Goal: Task Accomplishment & Management: Complete application form

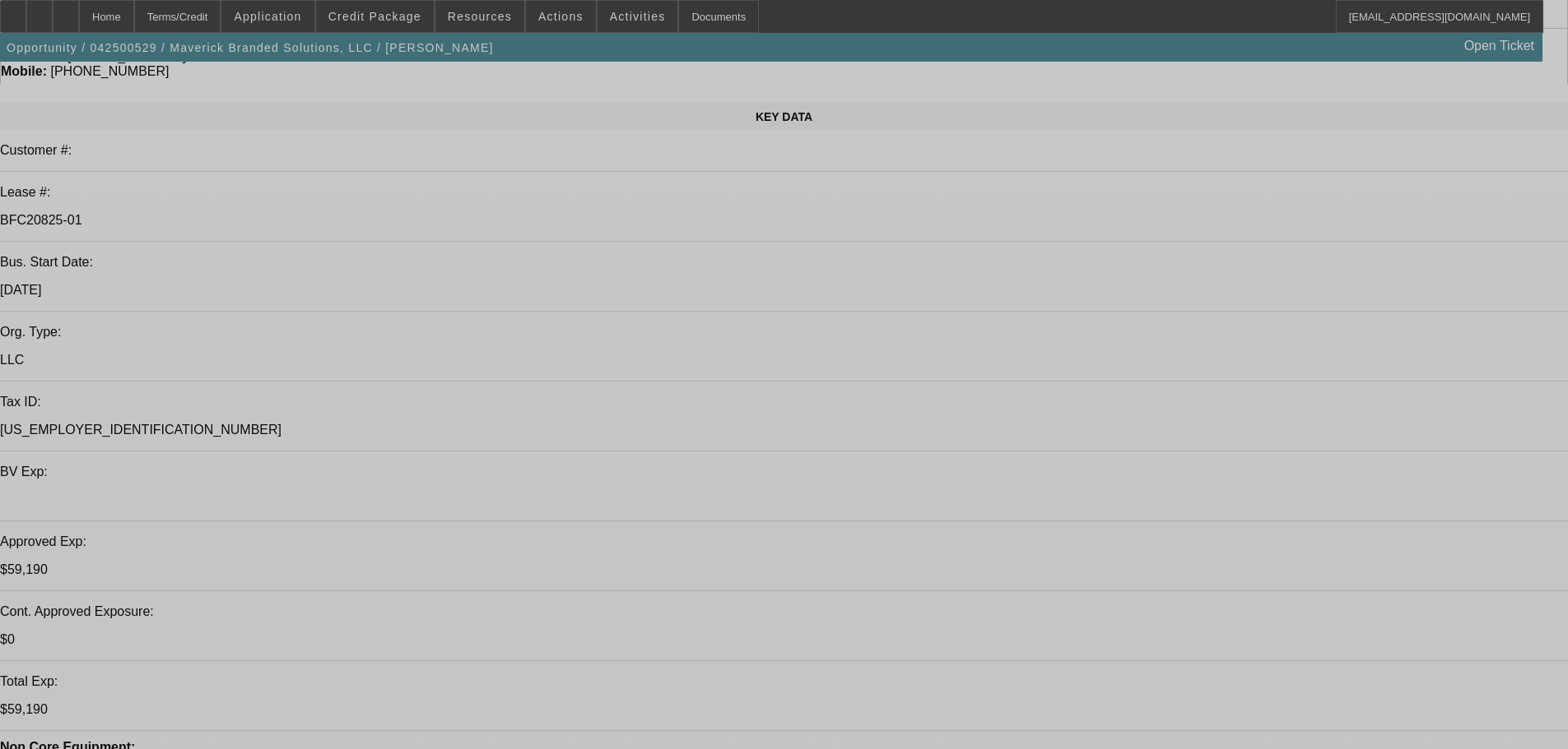
select select "0"
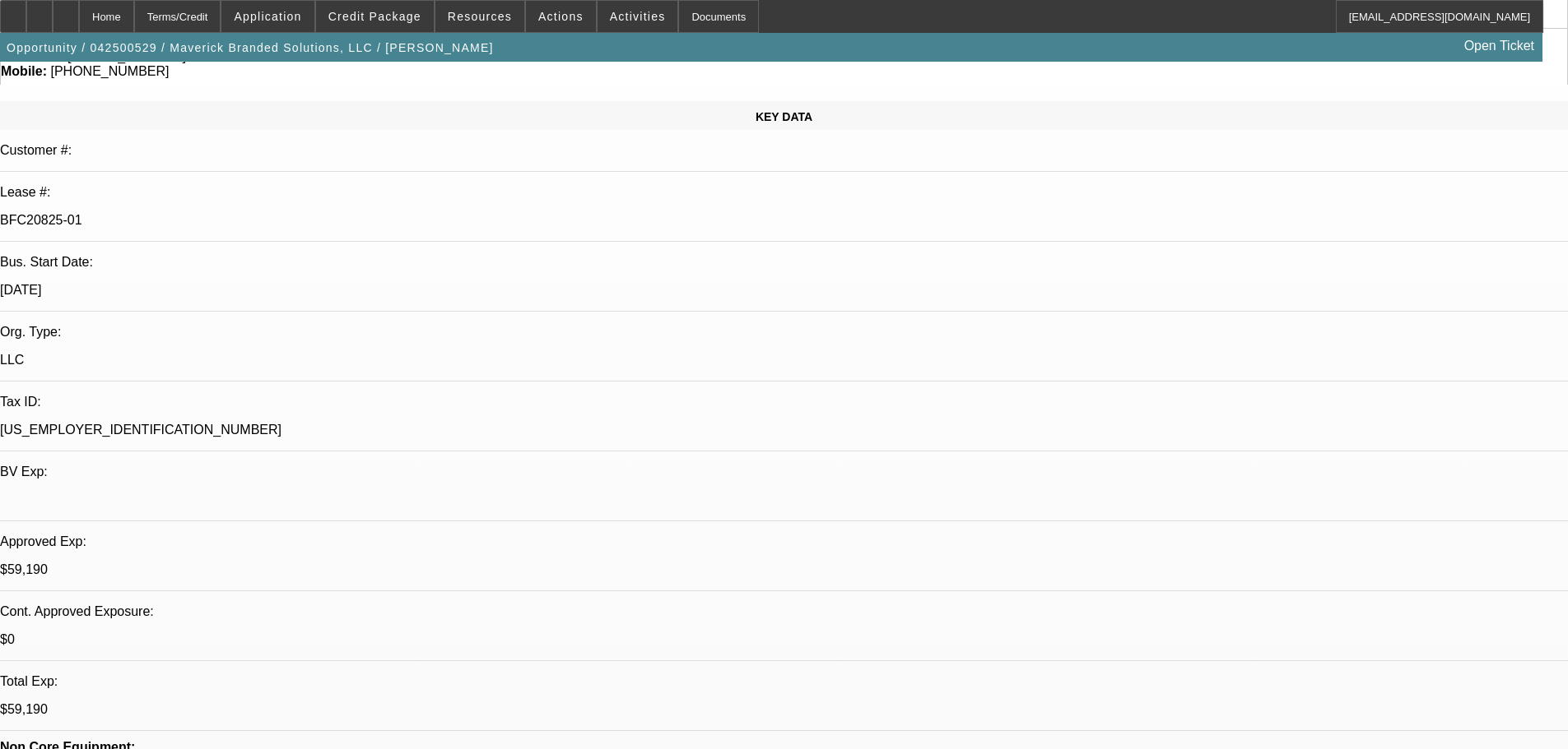
select select "2"
select select "0.1"
select select "4"
select select "0"
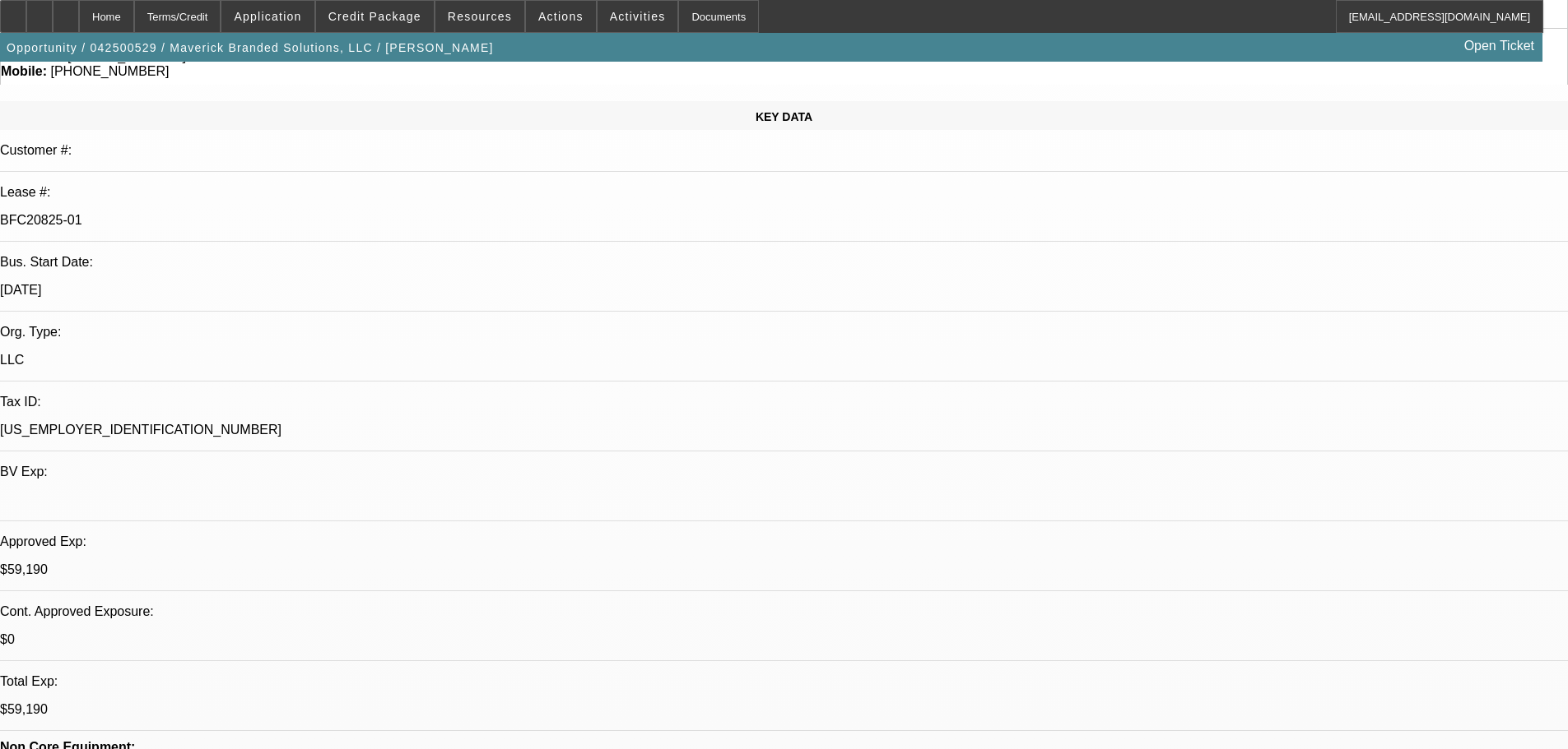
select select "2"
select select "0.1"
select select "4"
select select "0"
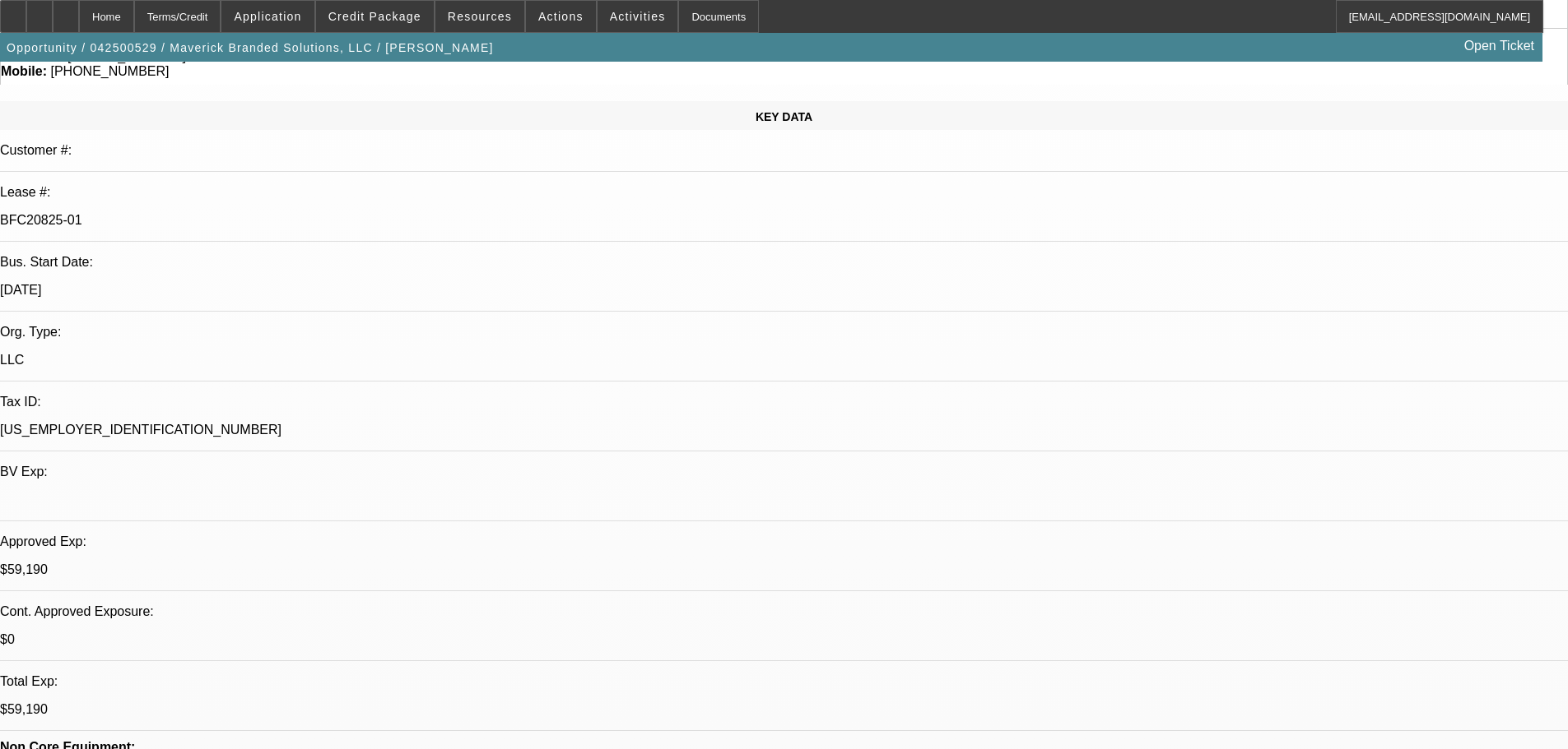
select select "2"
select select "0"
select select "6"
select select "0"
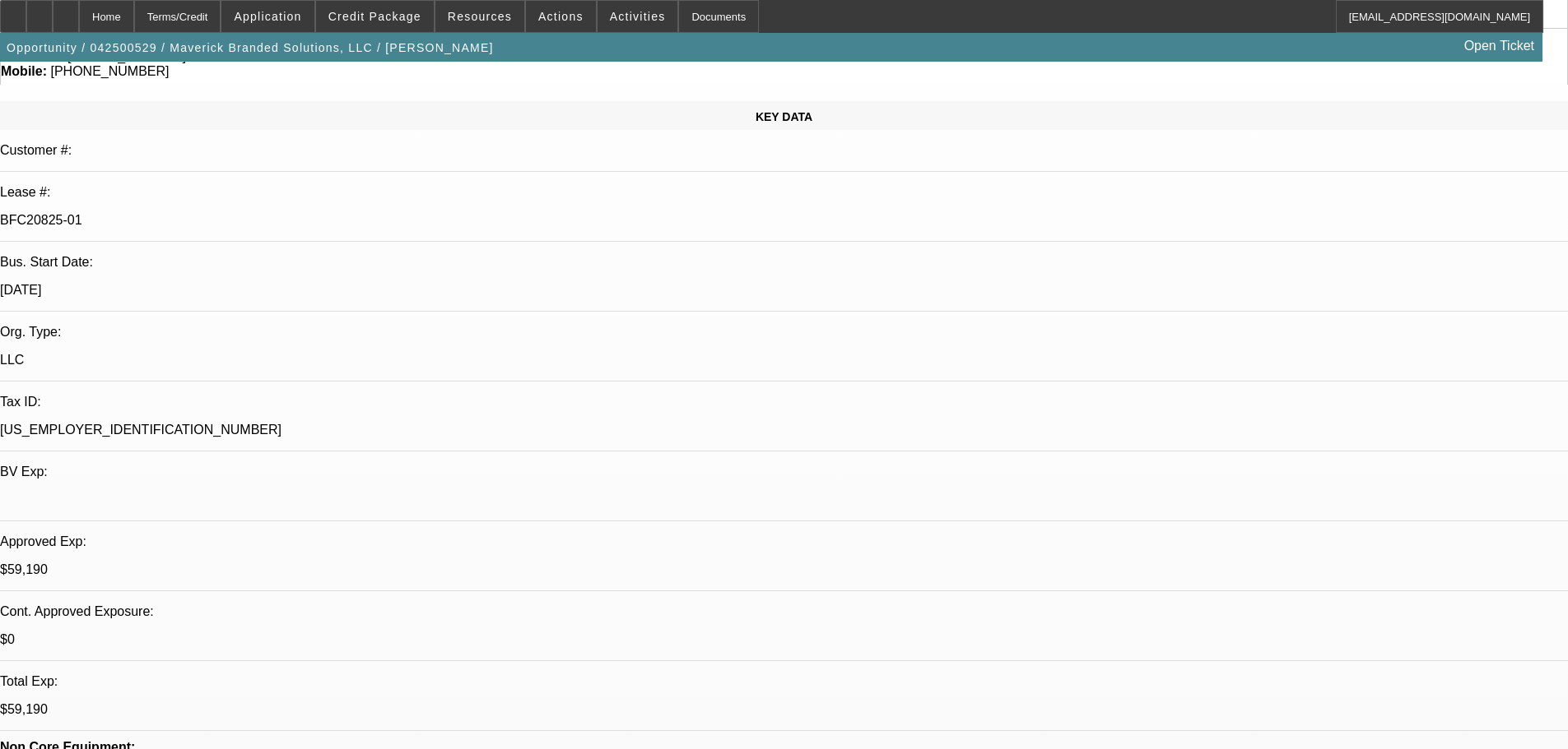
select select "2"
select select "0"
select select "6"
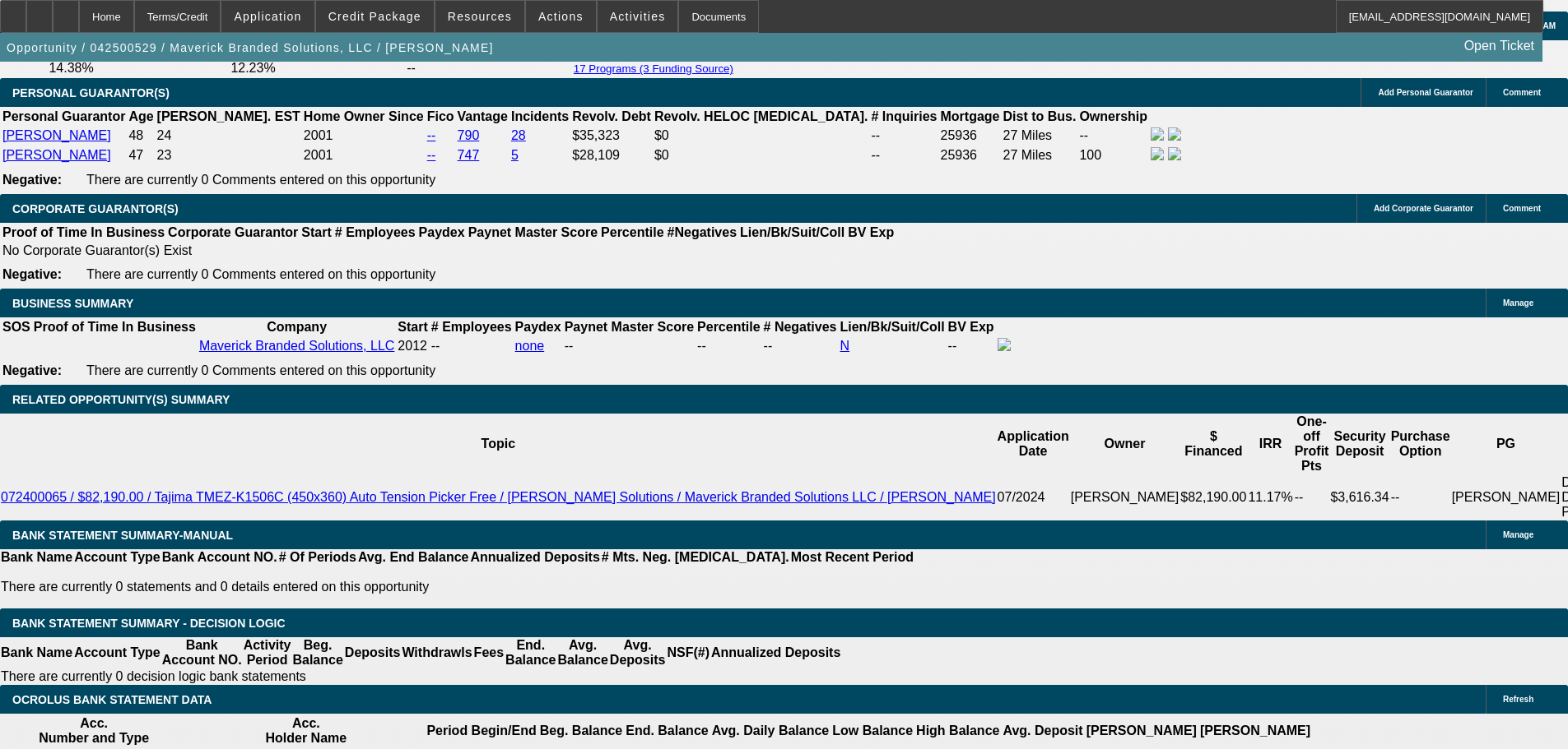
scroll to position [2294, 0]
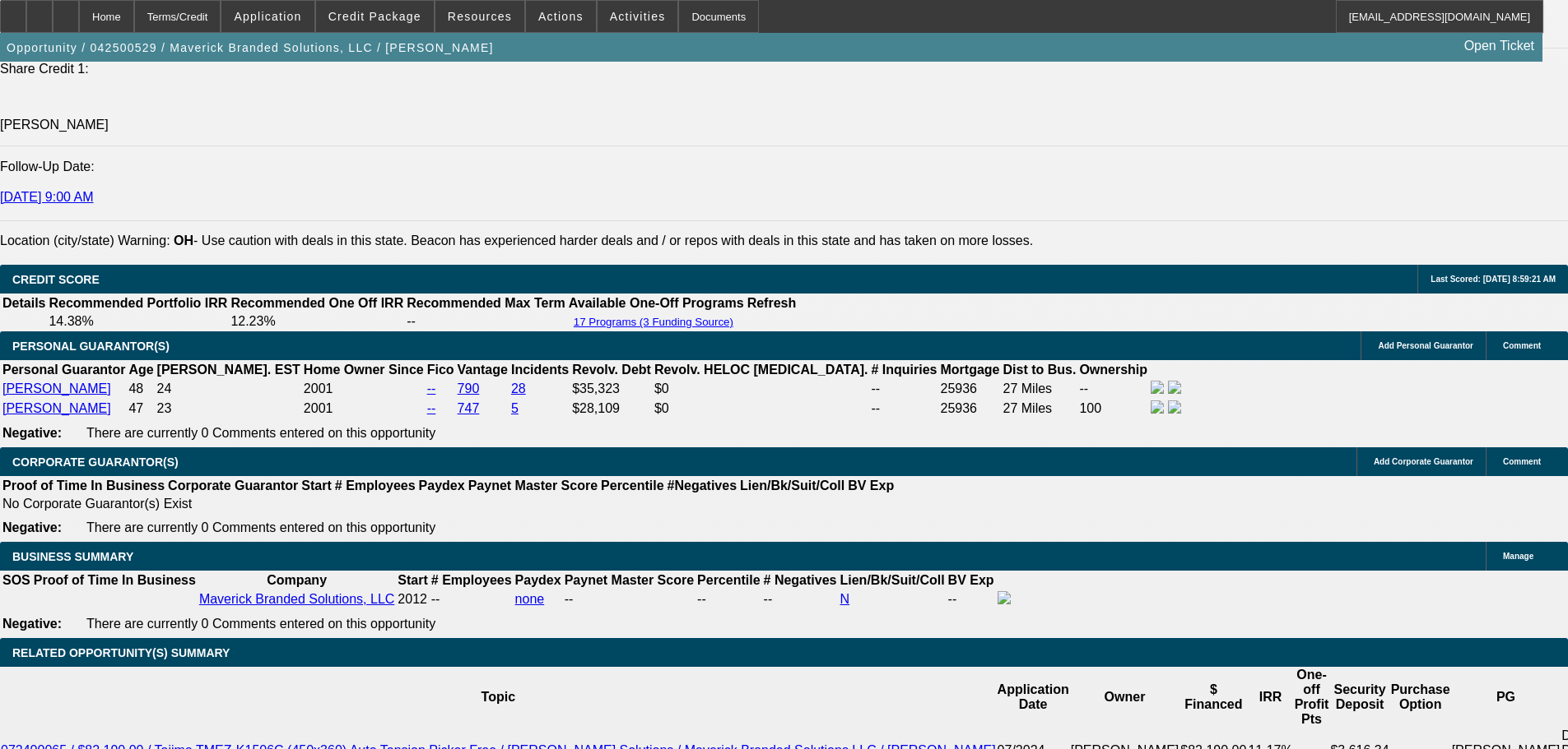
select select "0"
select select "2"
select select "0.1"
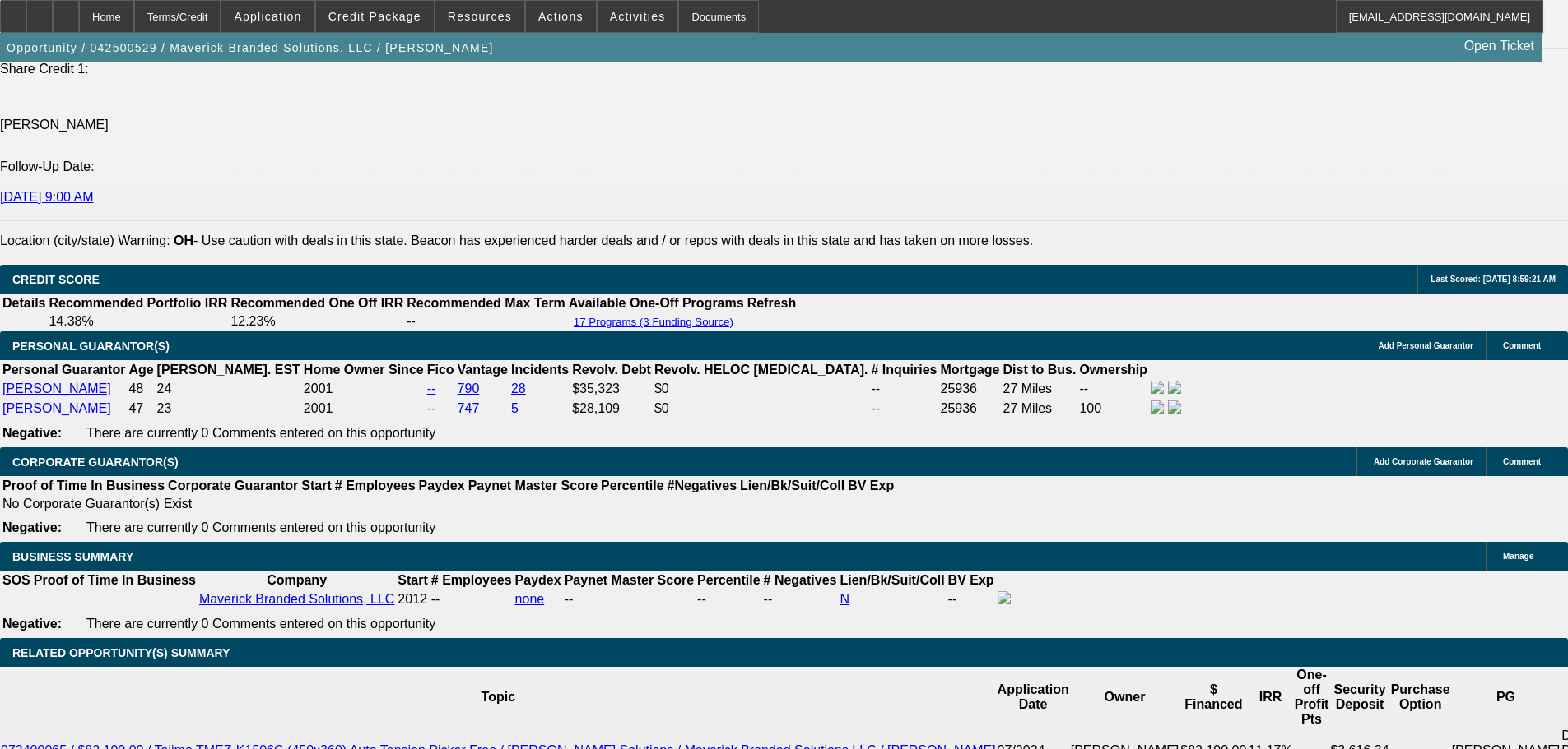
select select "4"
select select "0"
select select "2"
select select "0.1"
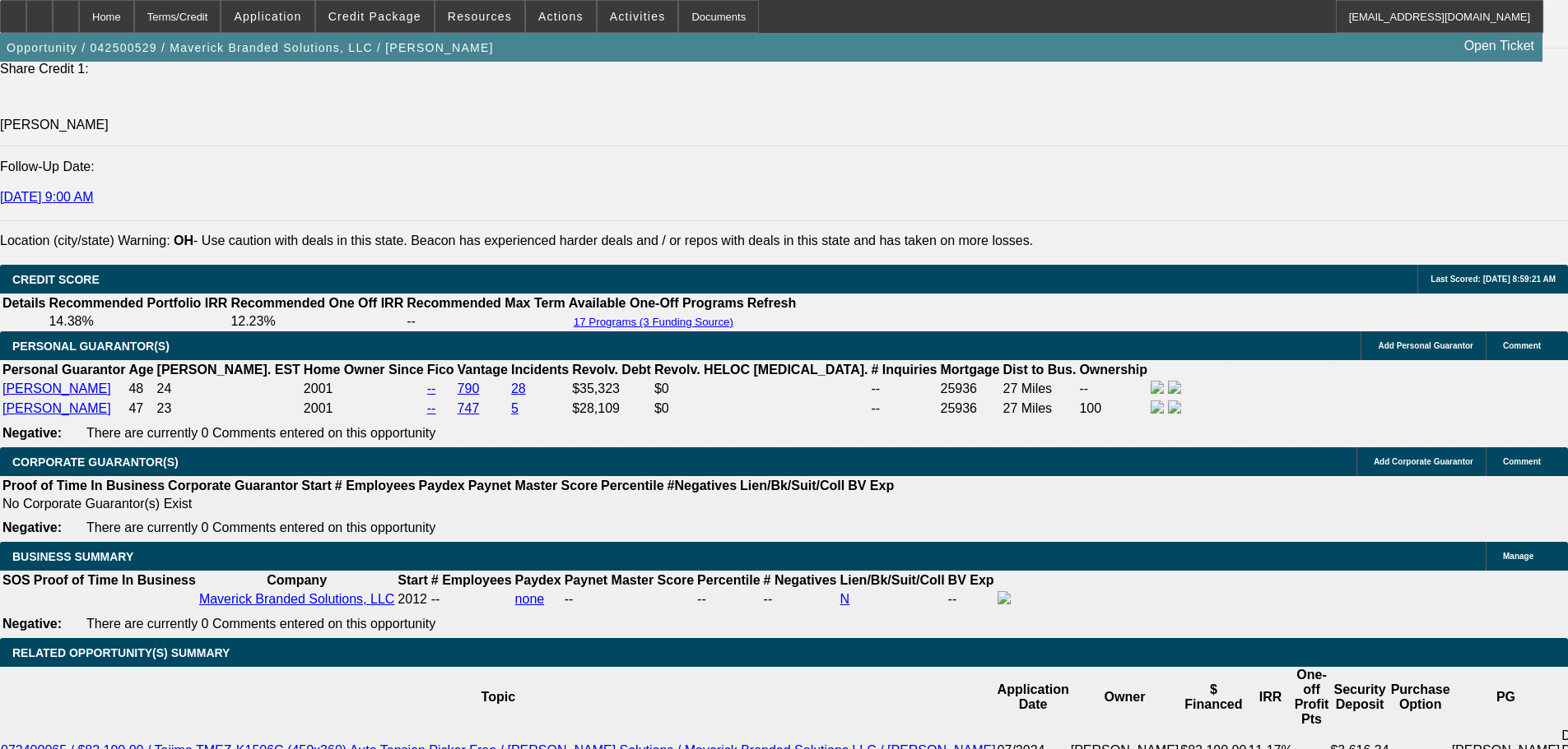
select select "4"
select select "0"
select select "2"
select select "0.1"
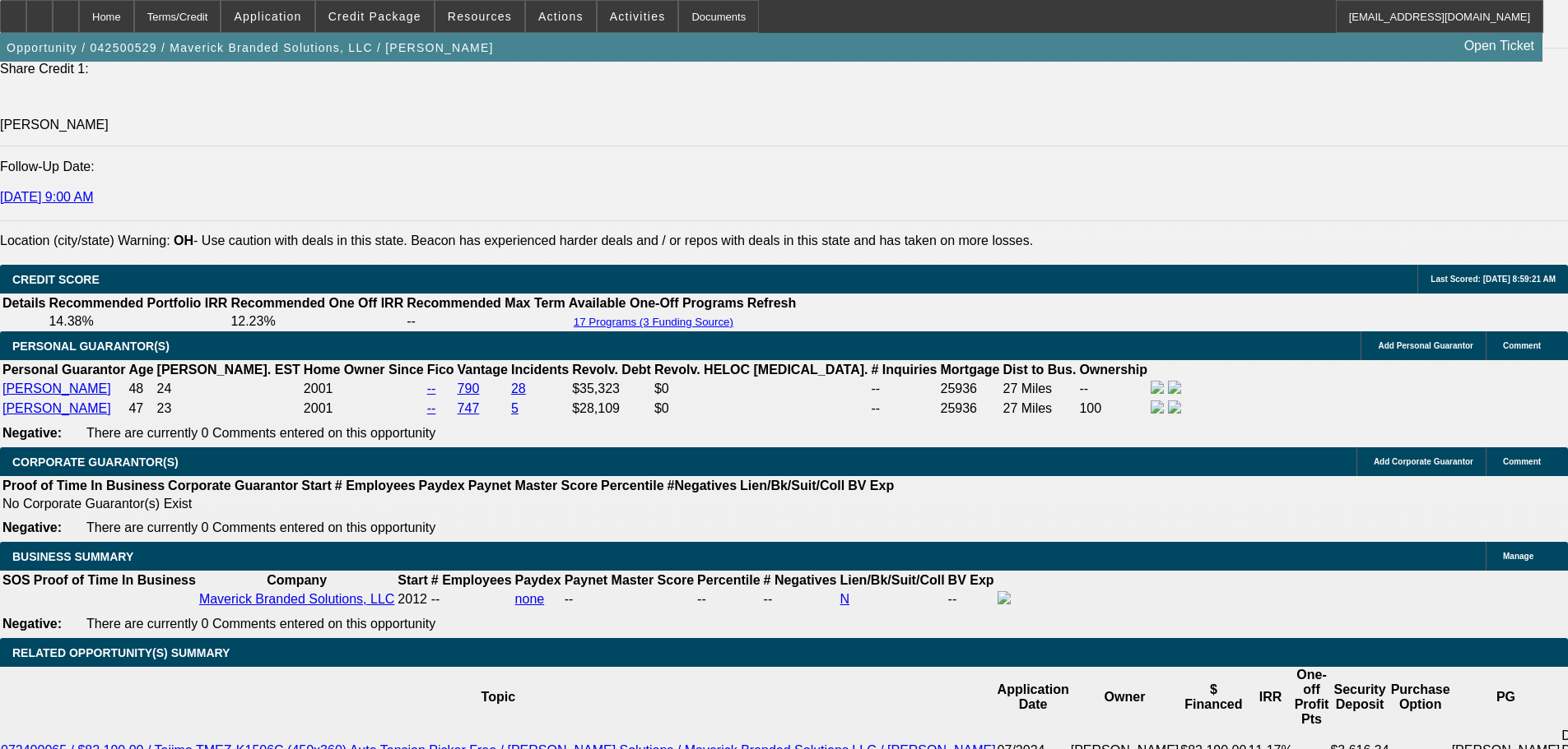
select select "4"
select select "0"
select select "2"
select select "0.1"
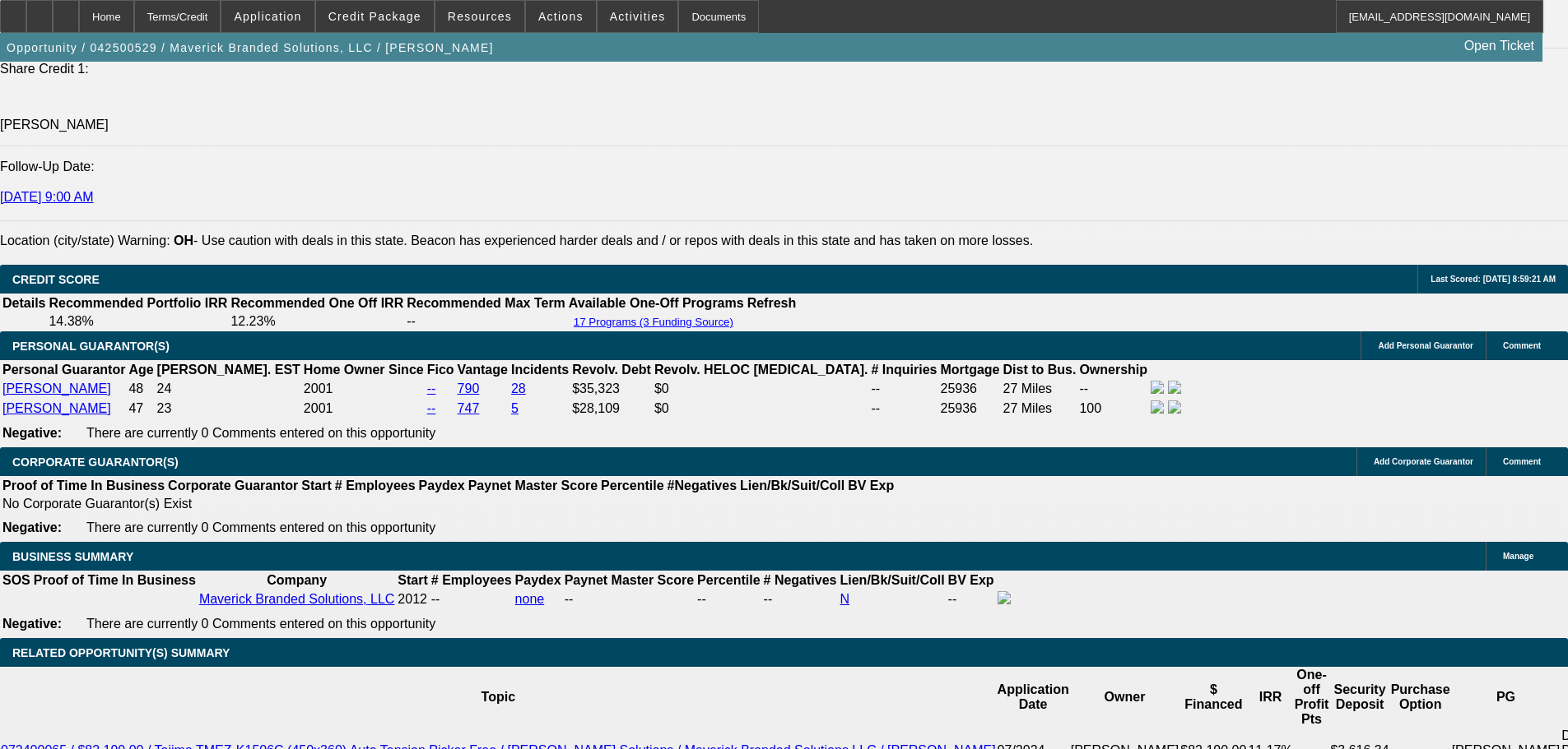
select select "4"
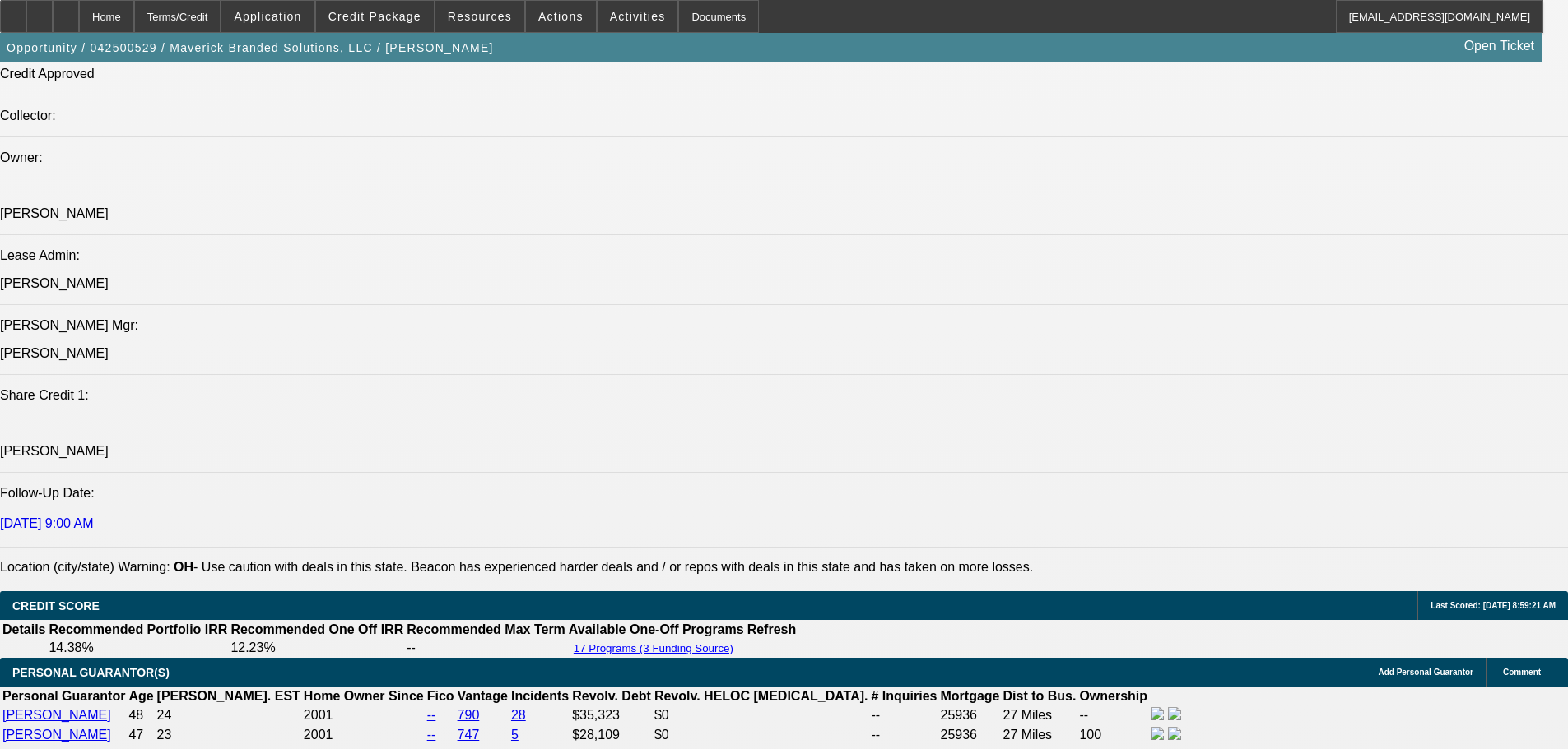
scroll to position [1965, 0]
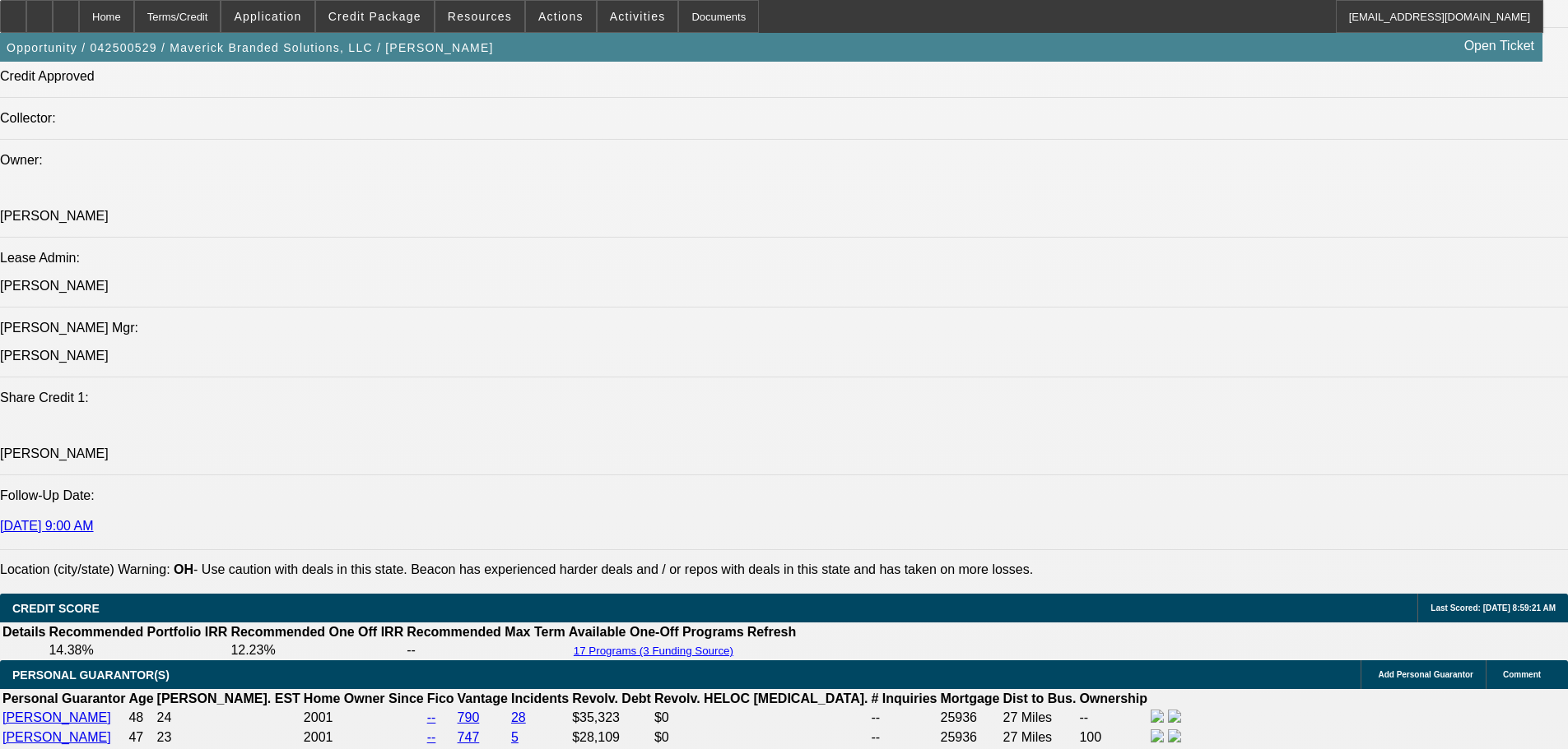
select select "0"
select select "2"
select select "0.1"
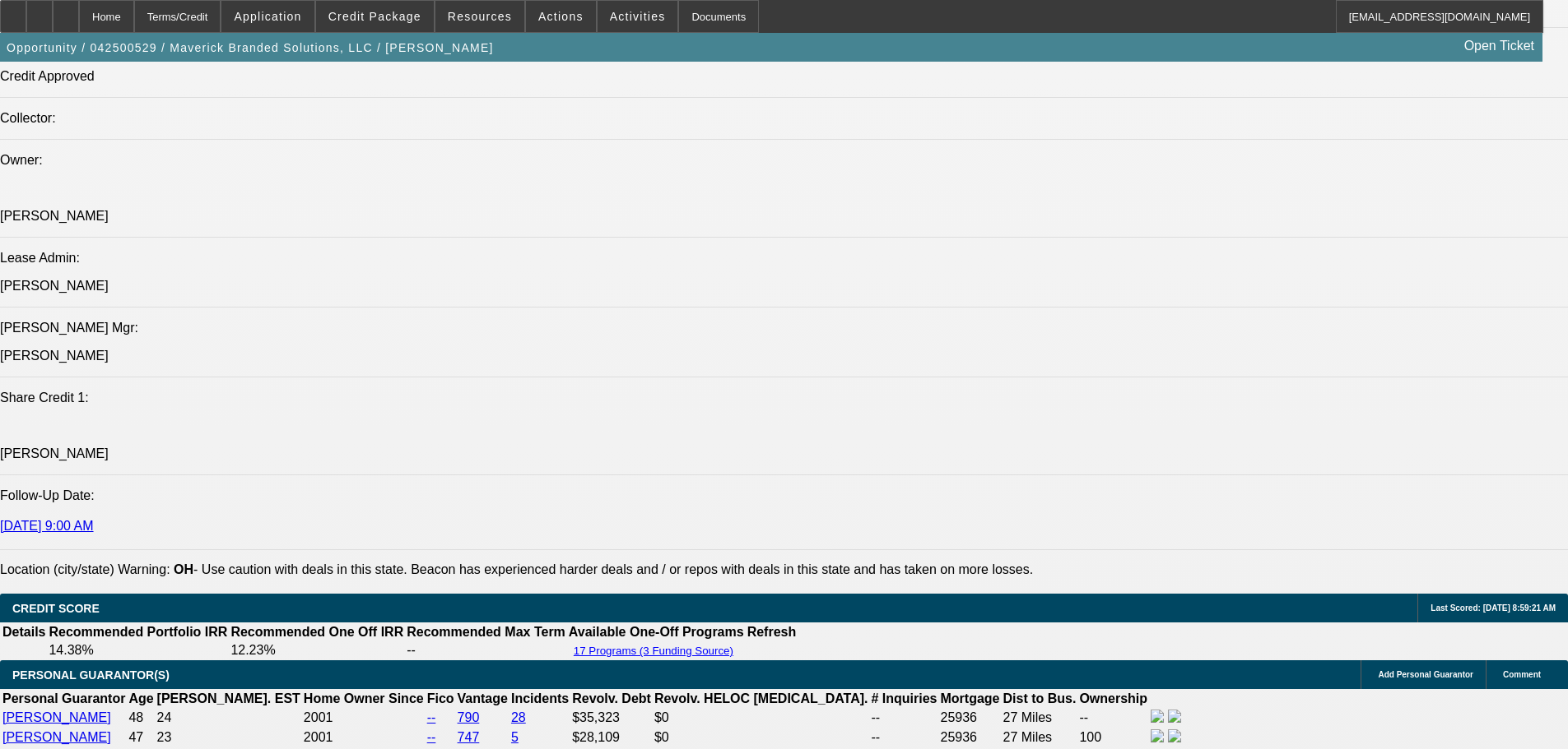
select select "4"
select select "0"
select select "2"
select select "0.1"
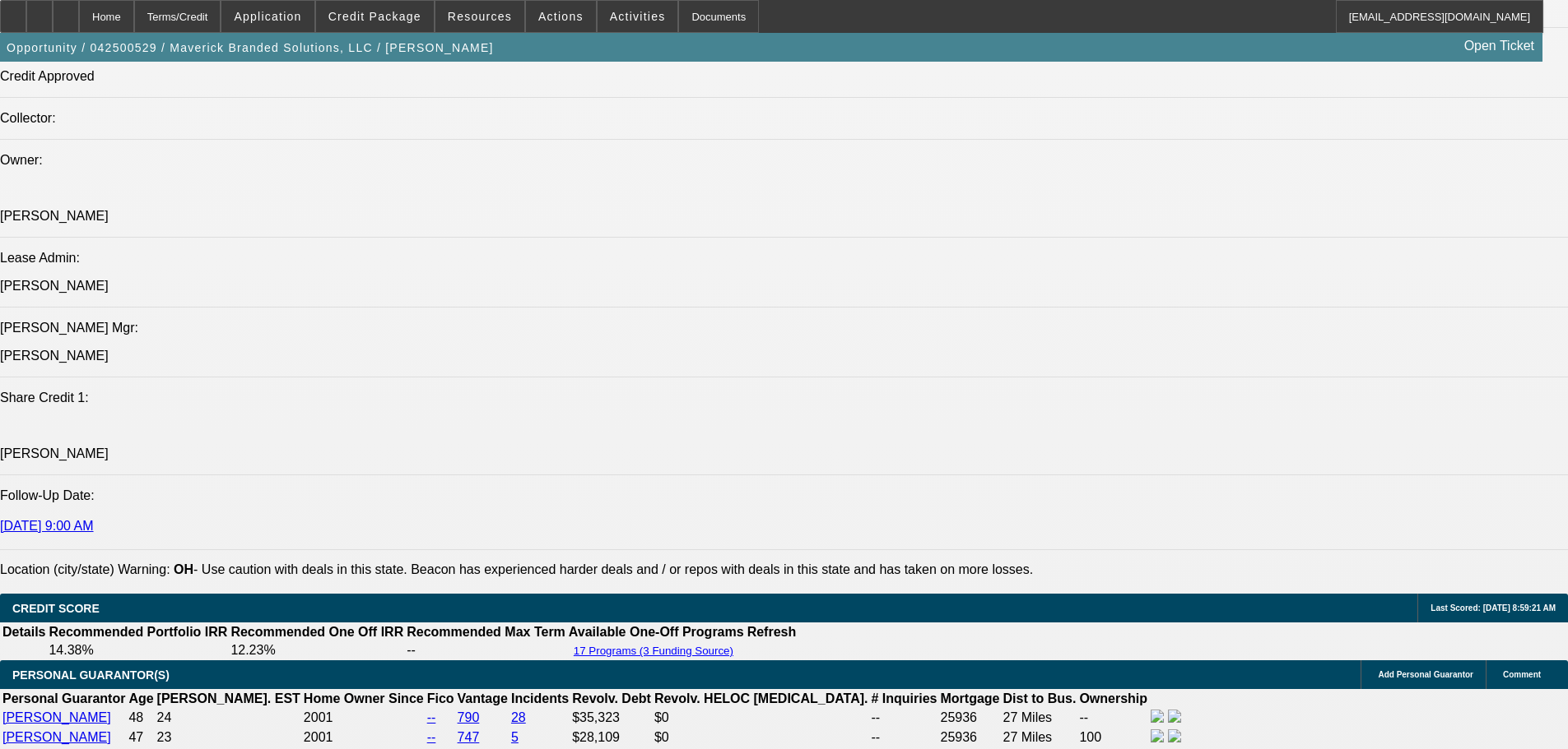
select select "4"
select select "0"
select select "2"
select select "0"
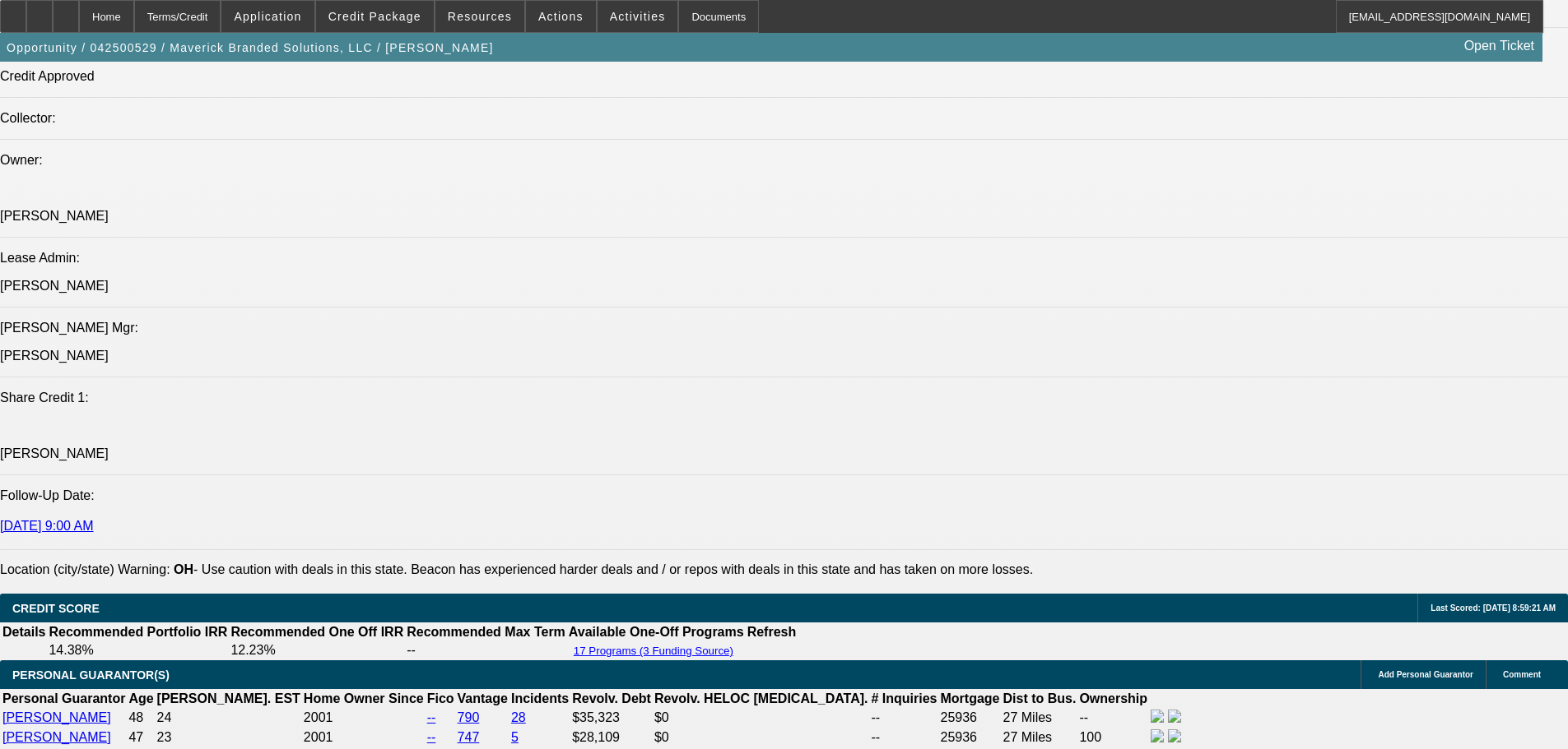
select select "6"
select select "0"
select select "2"
select select "0"
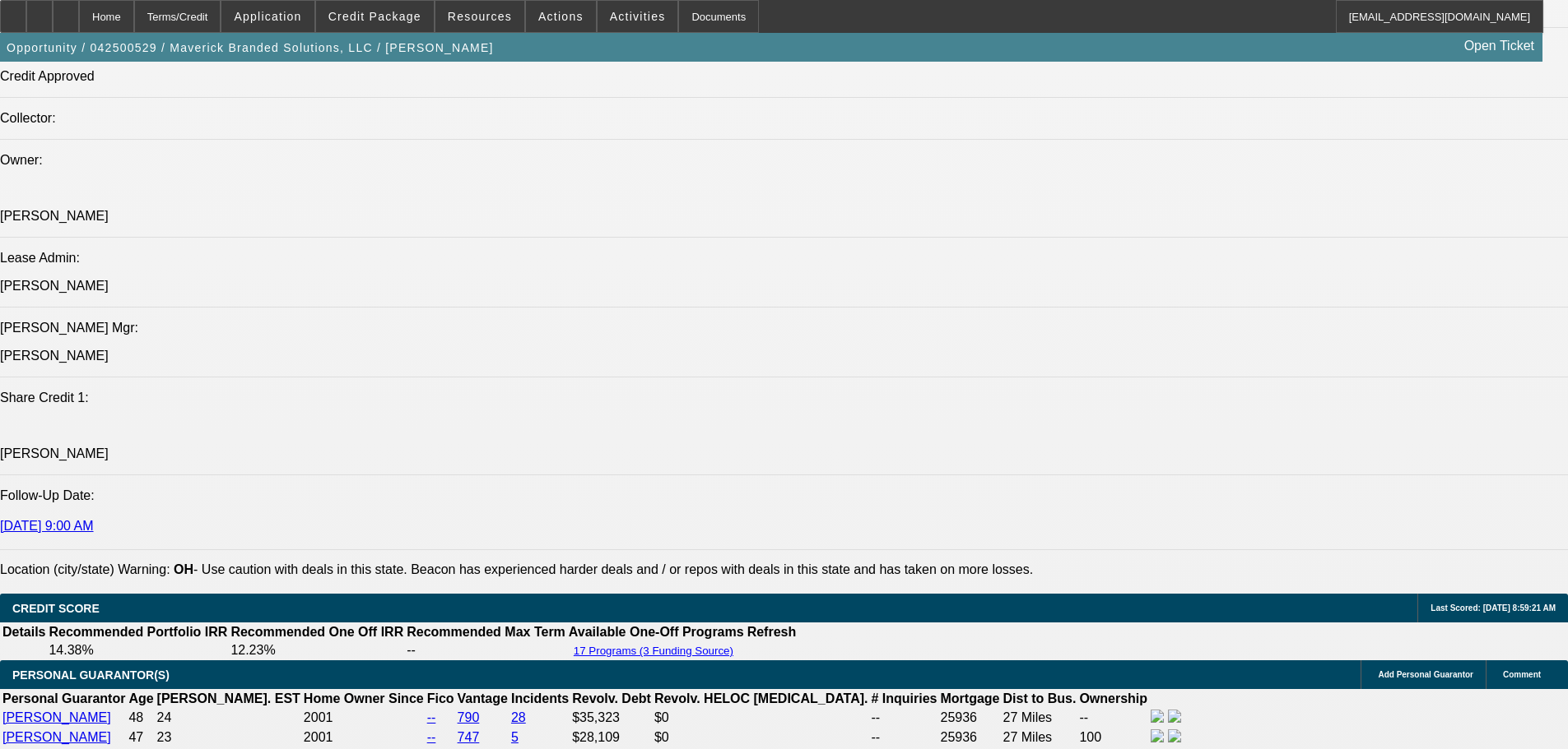
select select "6"
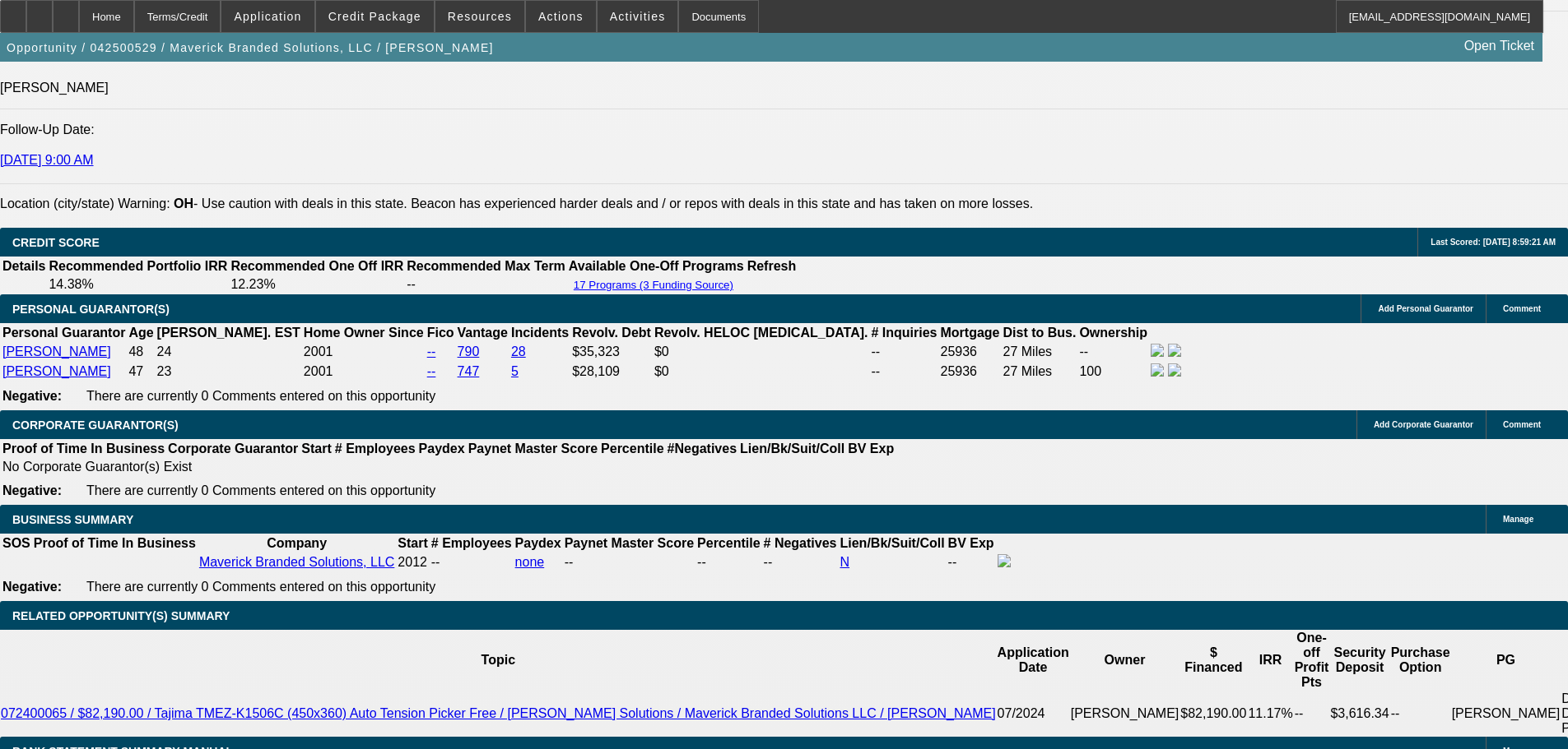
scroll to position [2294, 0]
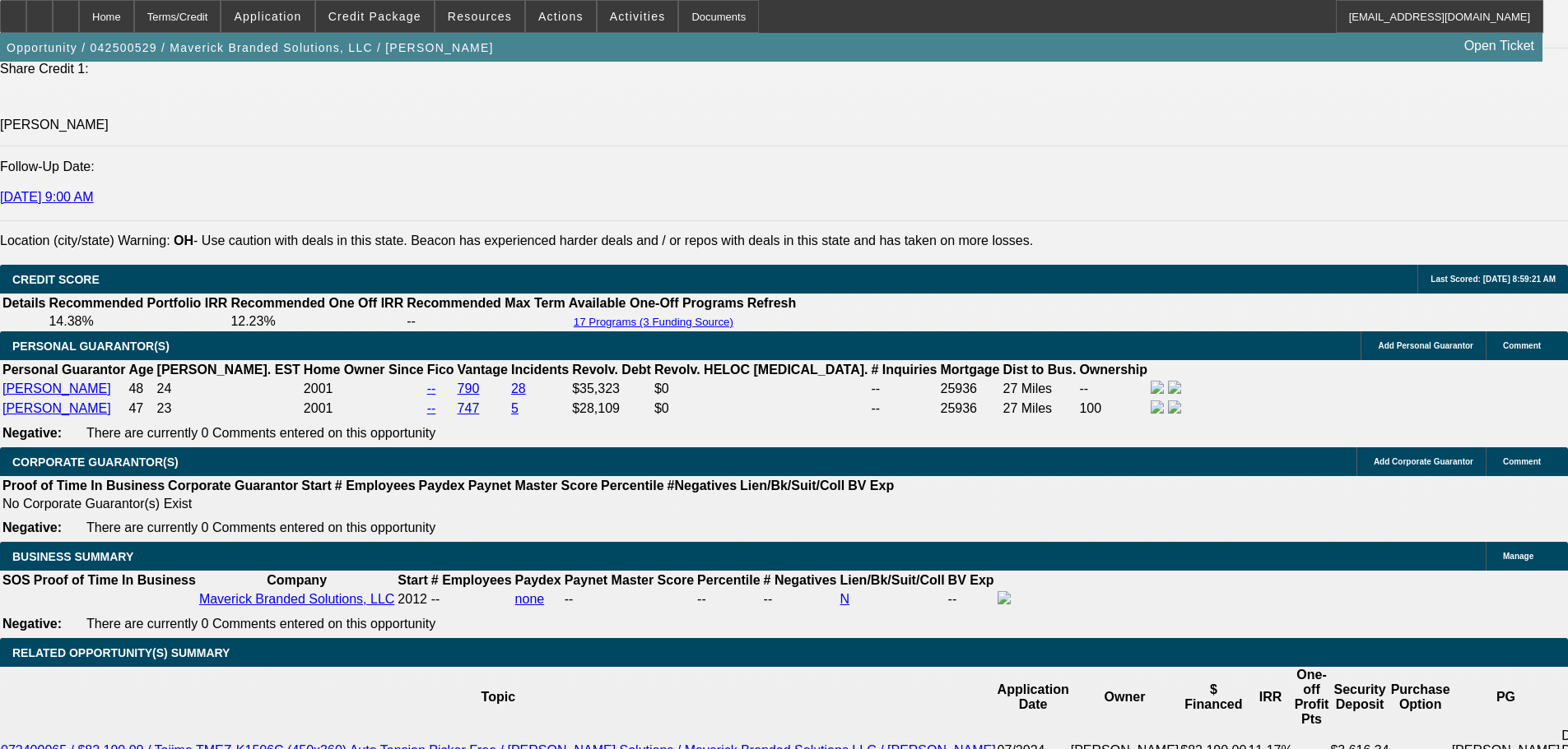
select select "0"
select select "2"
select select "0"
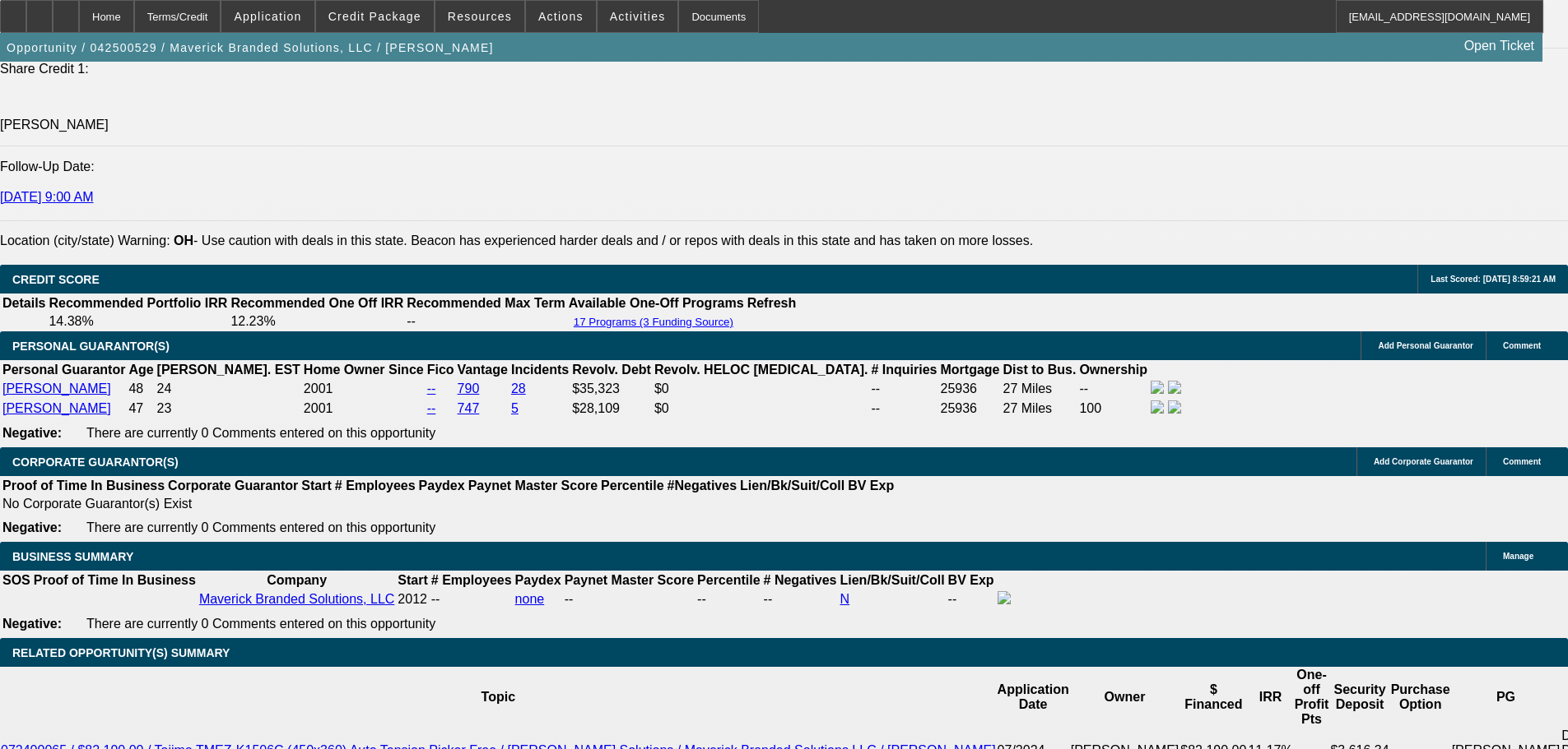
select select "6"
select select "0"
select select "2"
select select "0"
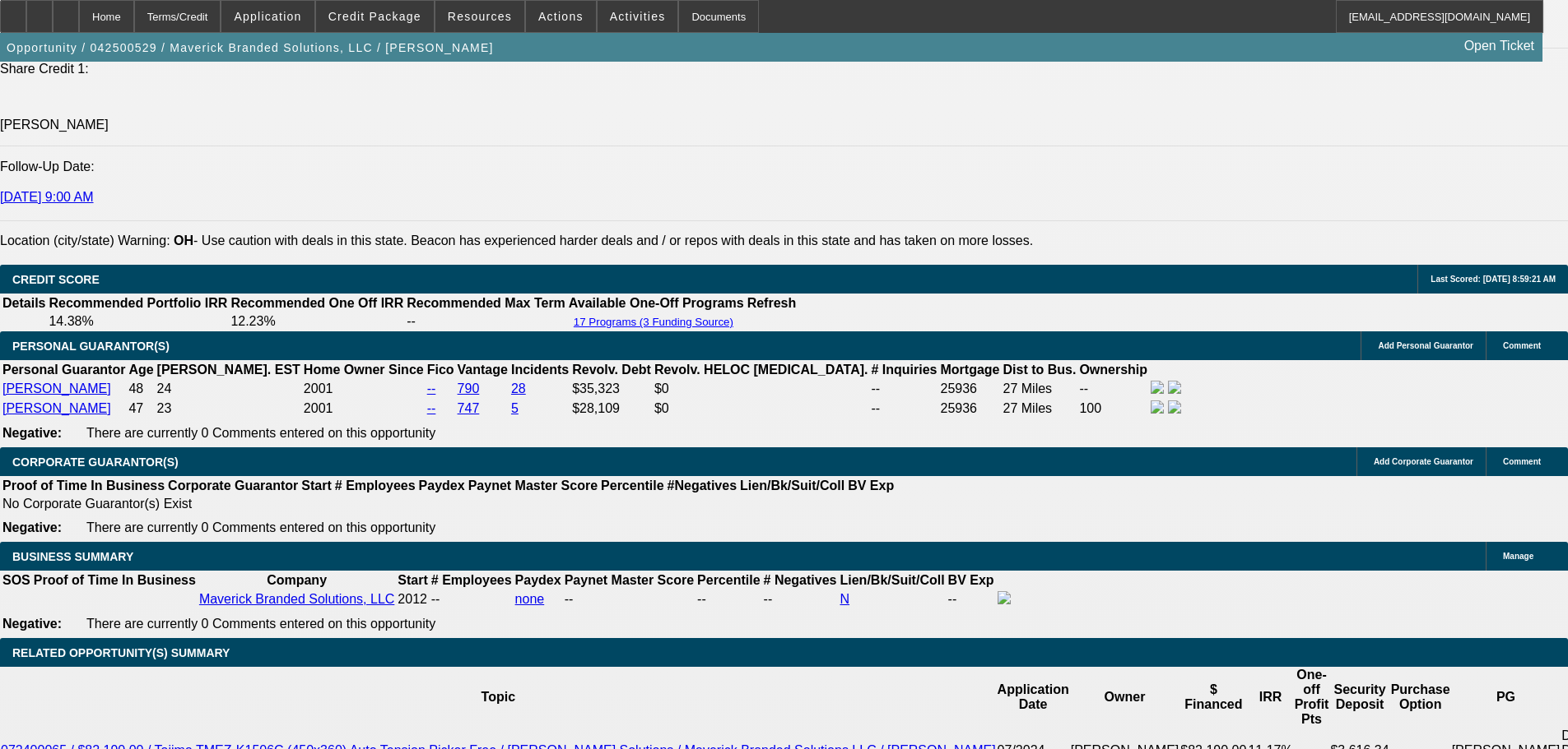
select select "6"
select select "0"
select select "2"
select select "0"
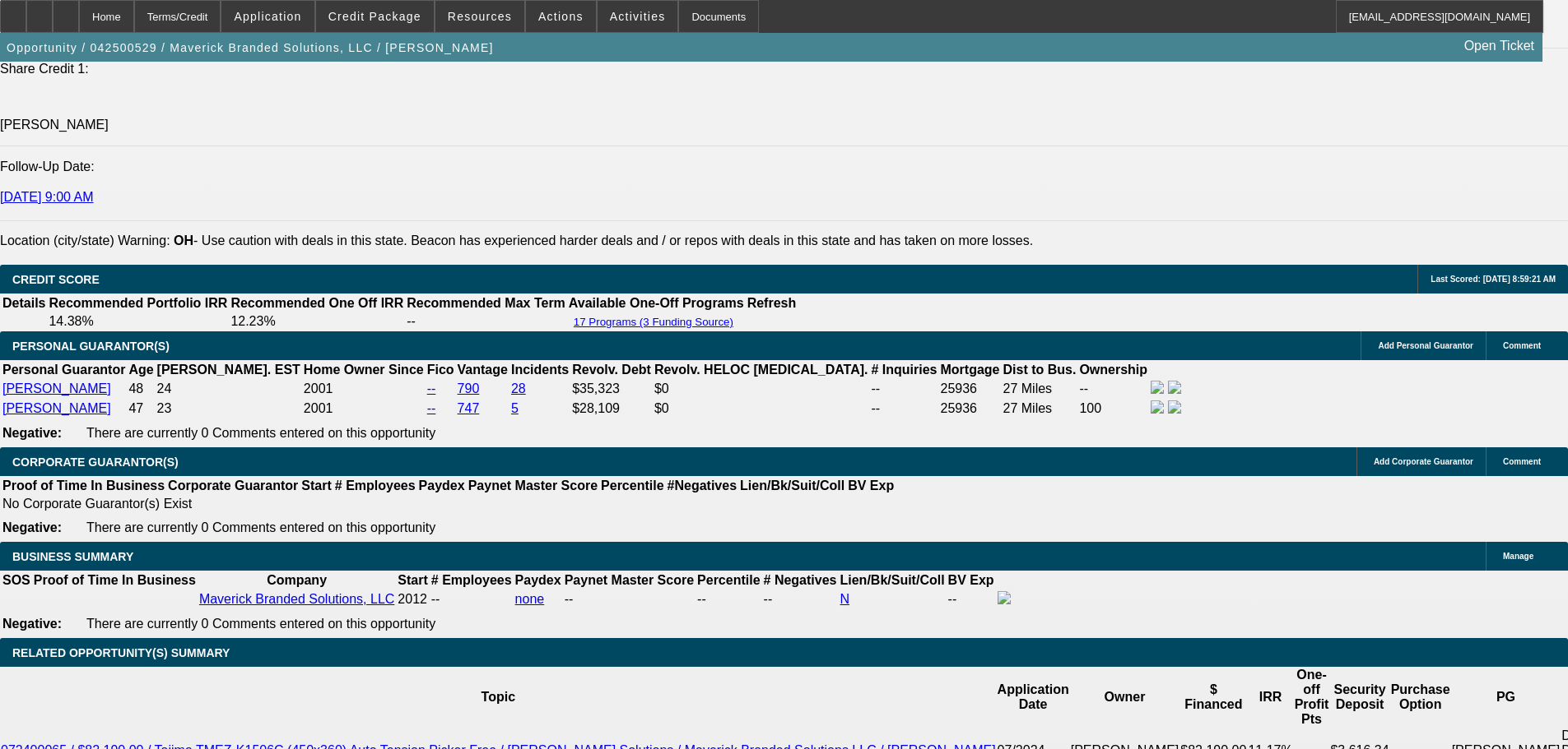
select select "6"
select select "0"
select select "2"
select select "0"
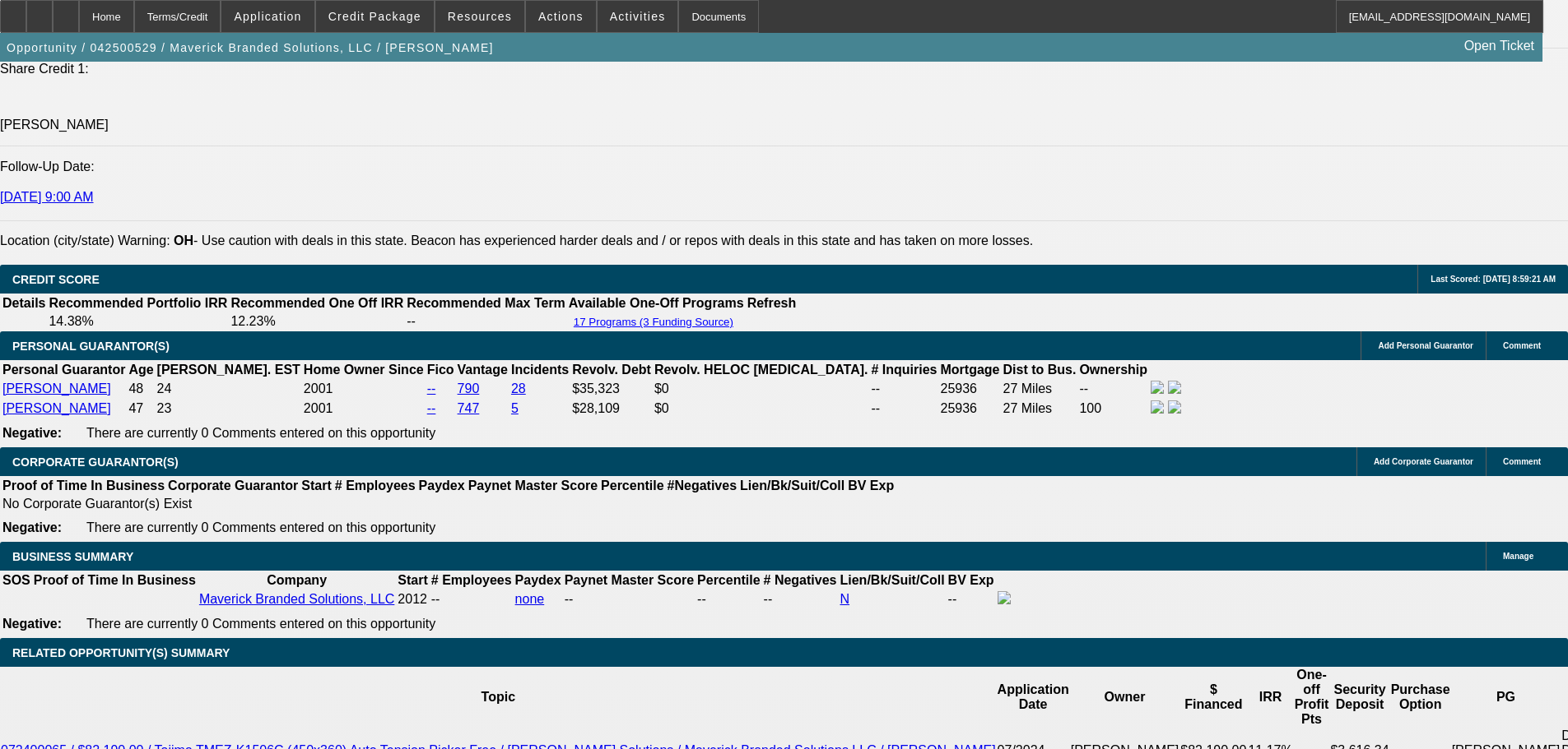
select select "6"
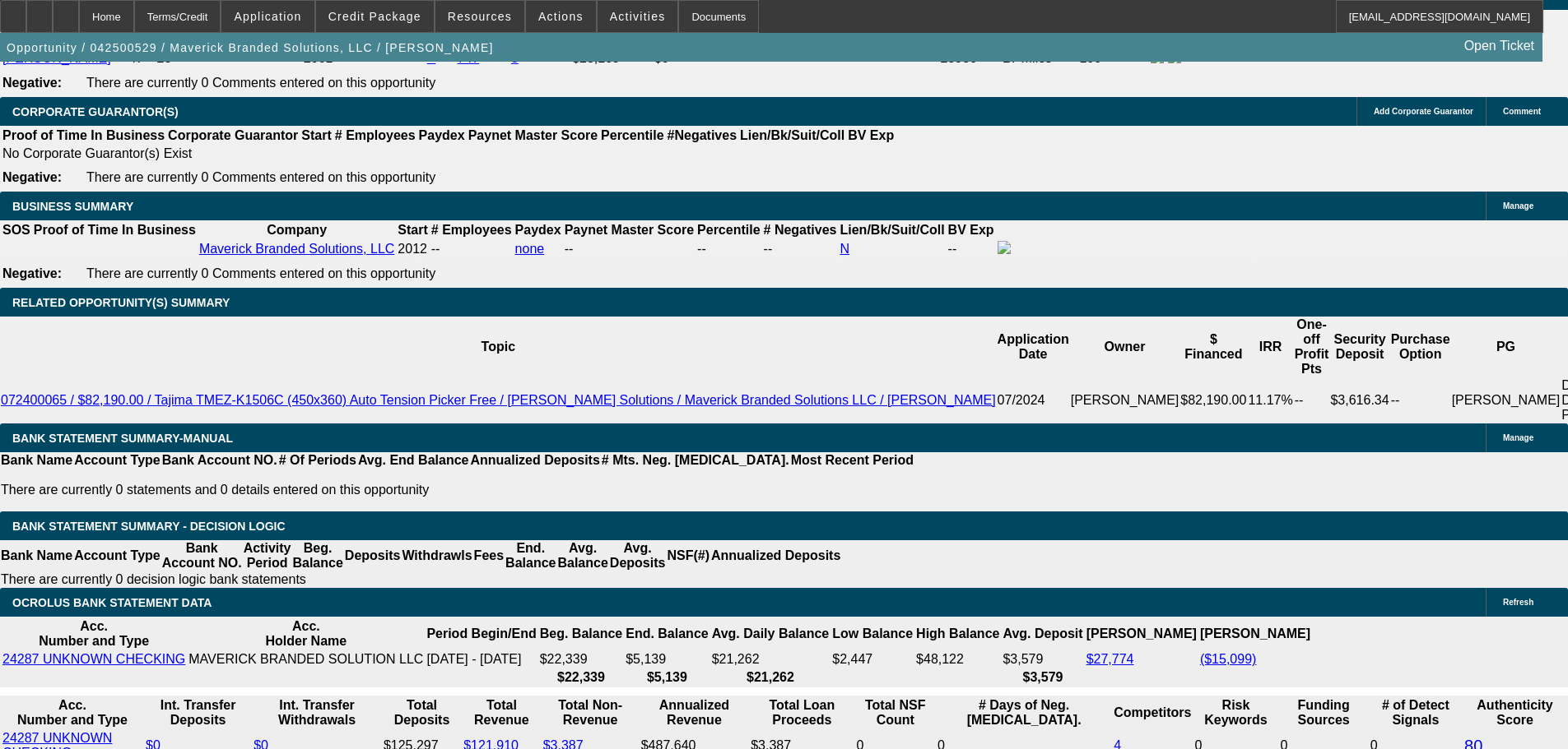
scroll to position [2622, 0]
